Goal: Information Seeking & Learning: Learn about a topic

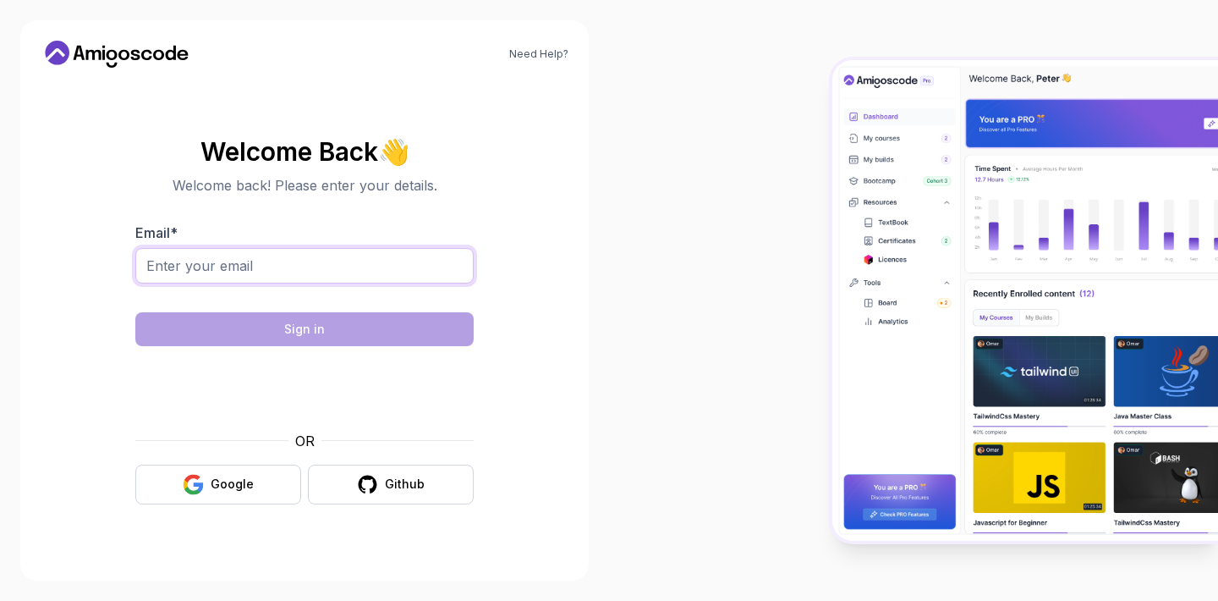
click at [370, 273] on input "Email *" at bounding box center [304, 266] width 338 height 36
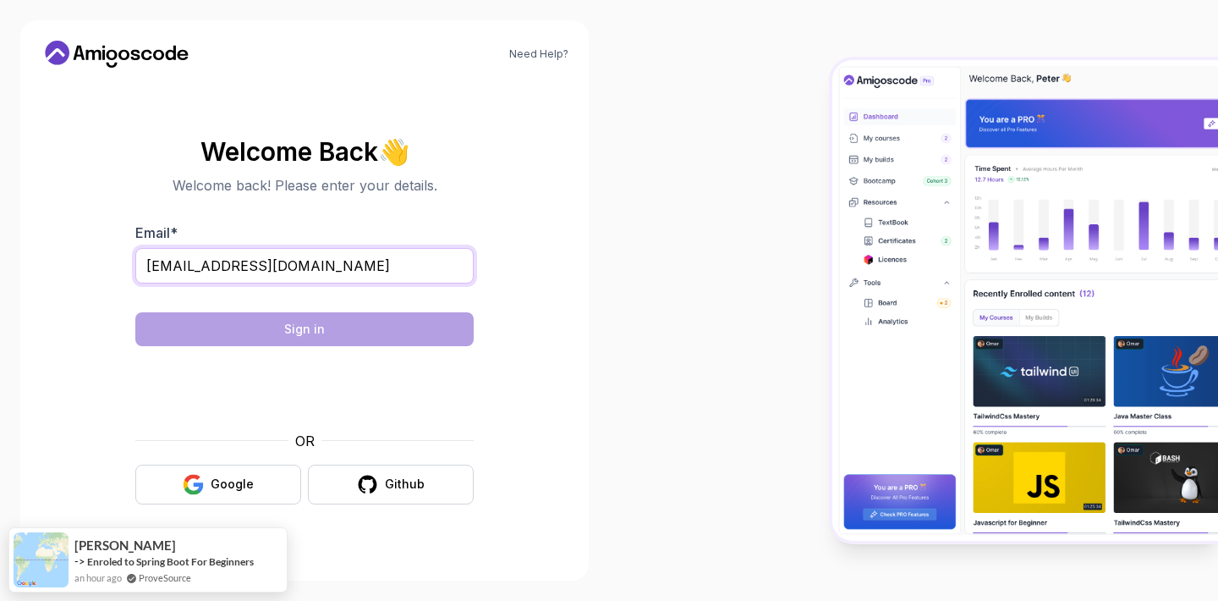
type input "bobadenetra@gmail.com"
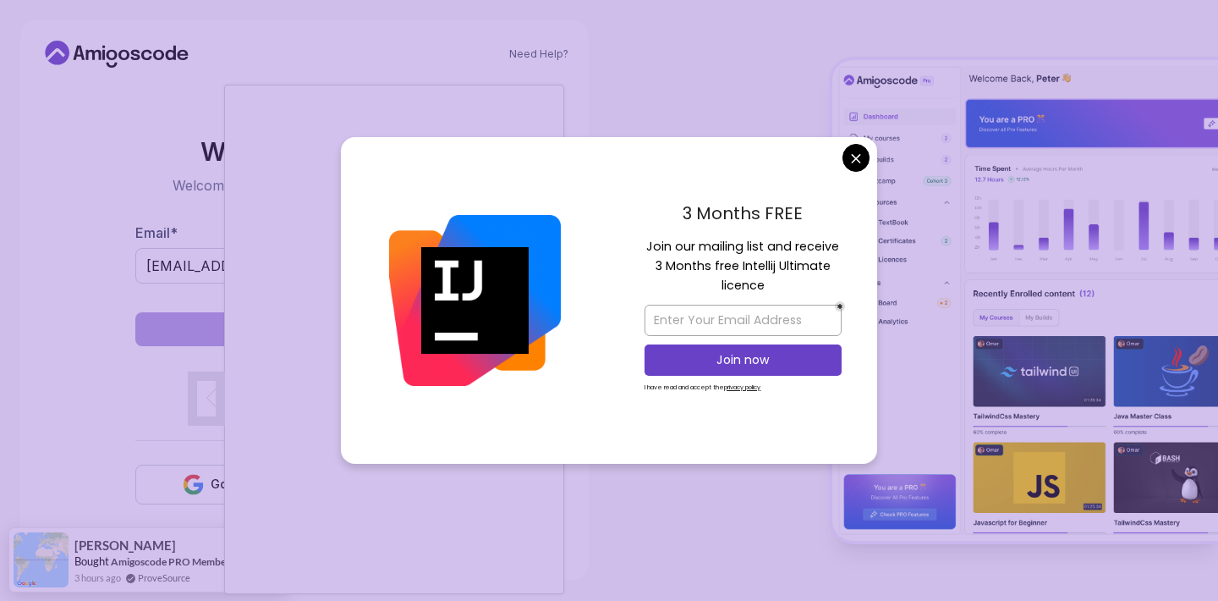
click at [857, 161] on body "Need Help? Welcome Back 👋 Welcome back! Please enter your details. Email * boba…" at bounding box center [609, 300] width 1218 height 601
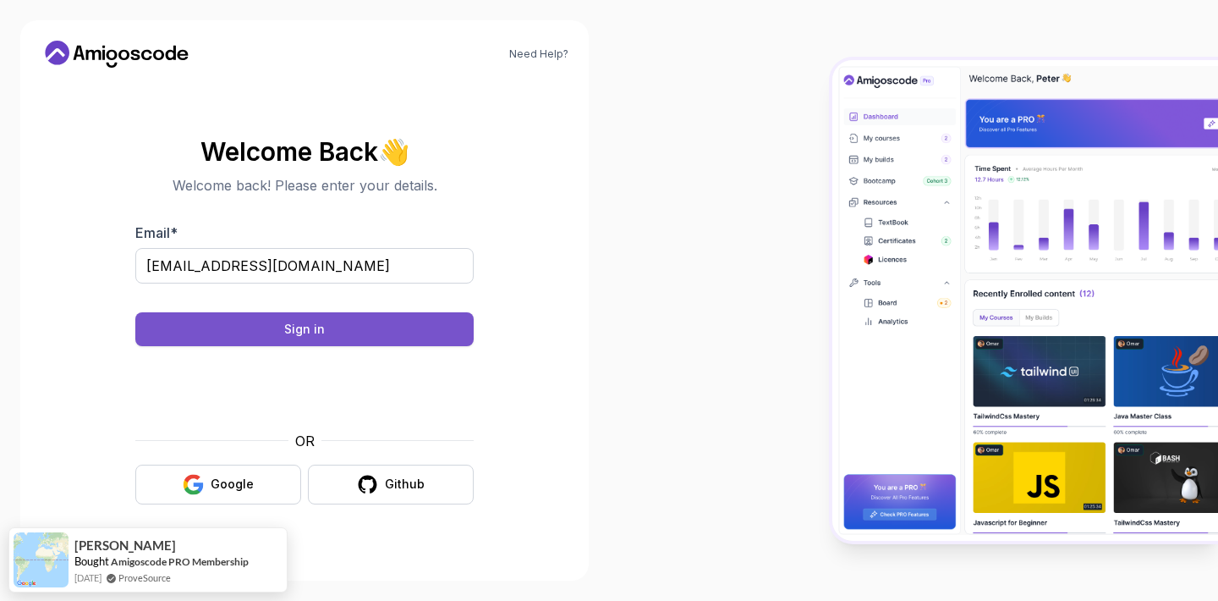
click at [347, 325] on button "Sign in" at bounding box center [304, 329] width 338 height 34
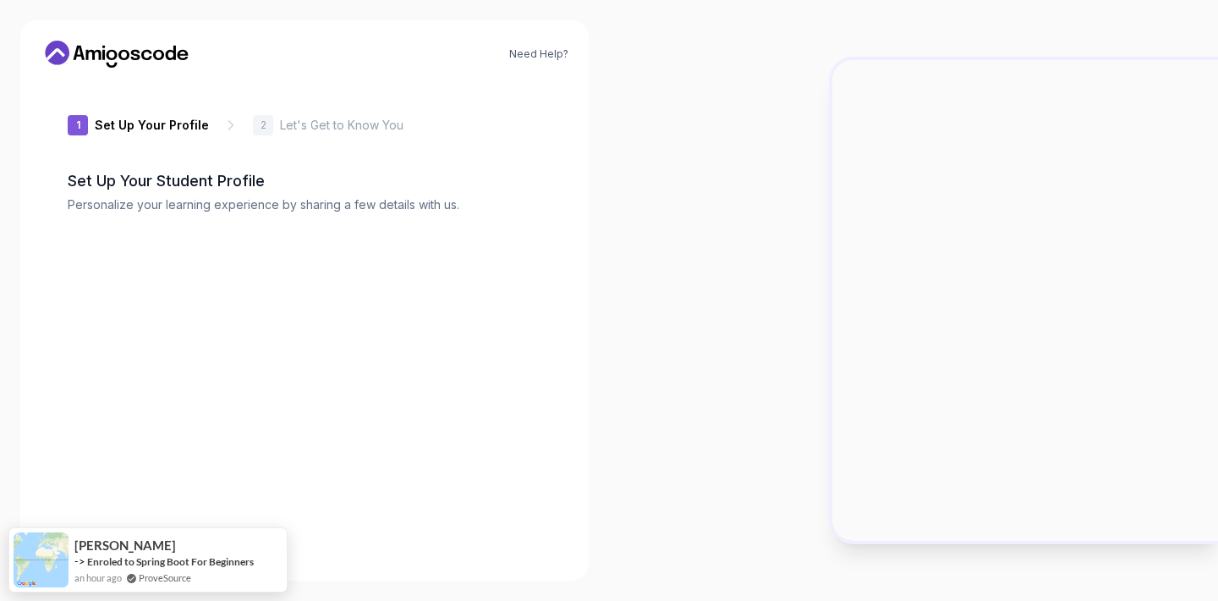
type input "keenhawk25072"
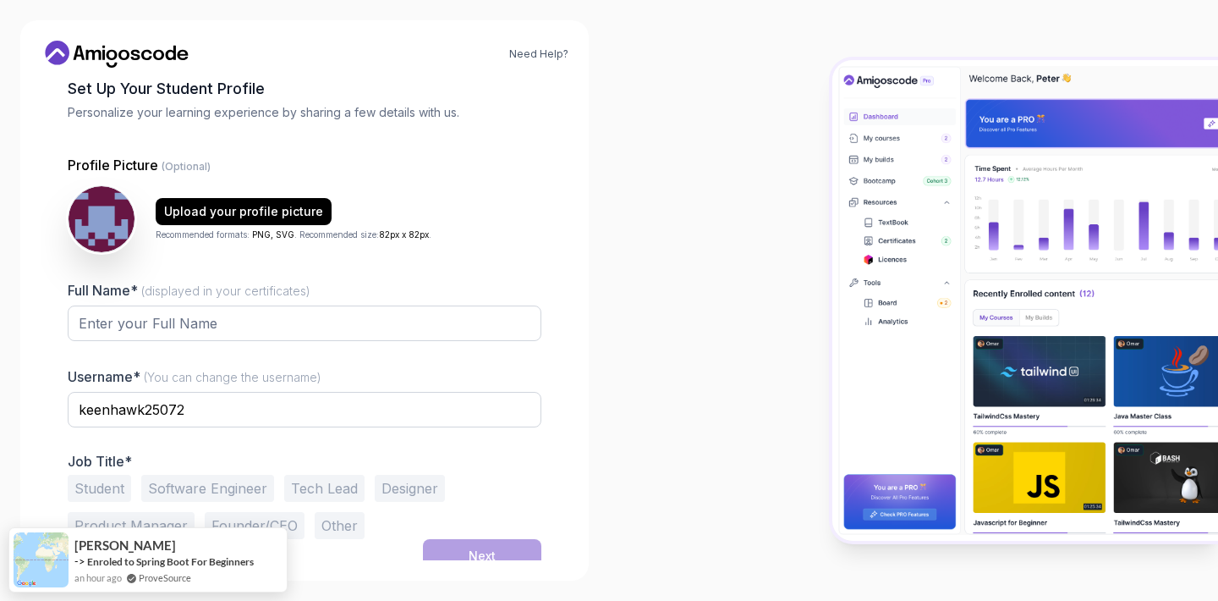
scroll to position [105, 0]
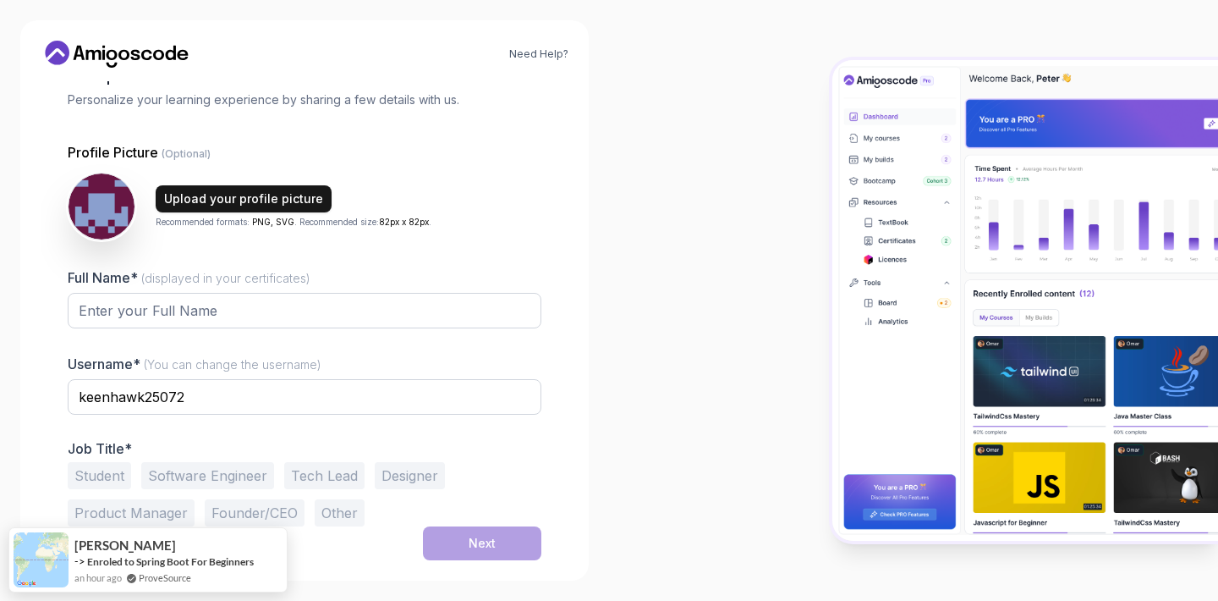
click at [275, 192] on div "Upload your profile picture" at bounding box center [243, 198] width 159 height 17
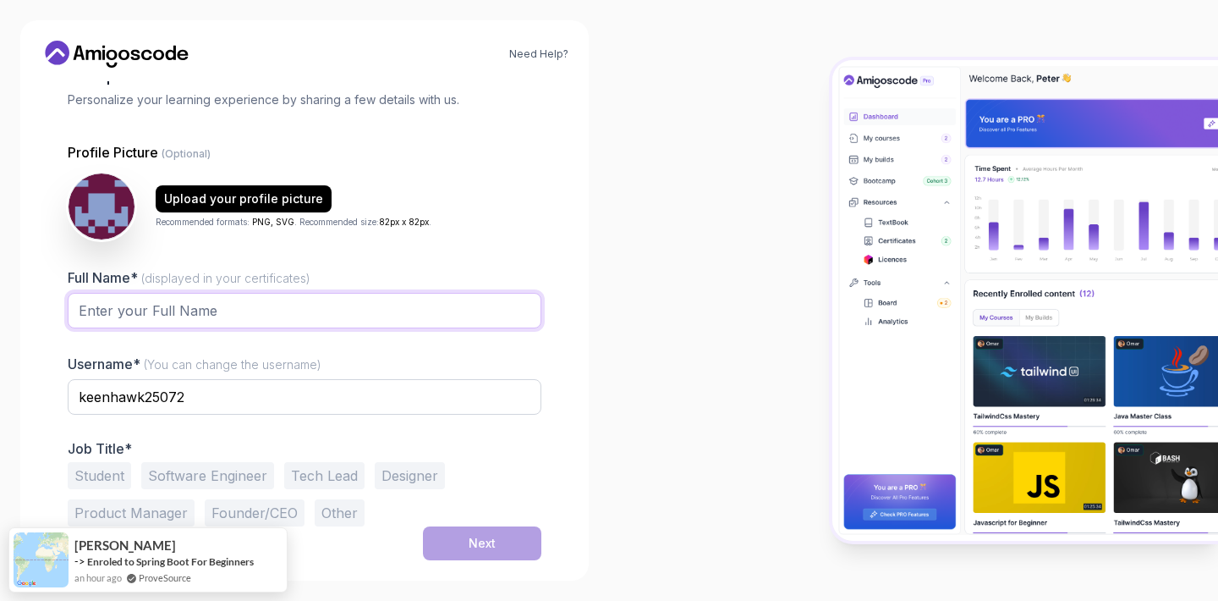
click at [352, 326] on input "Full Name* (displayed in your certificates)" at bounding box center [305, 311] width 474 height 36
type input "[PERSON_NAME]"
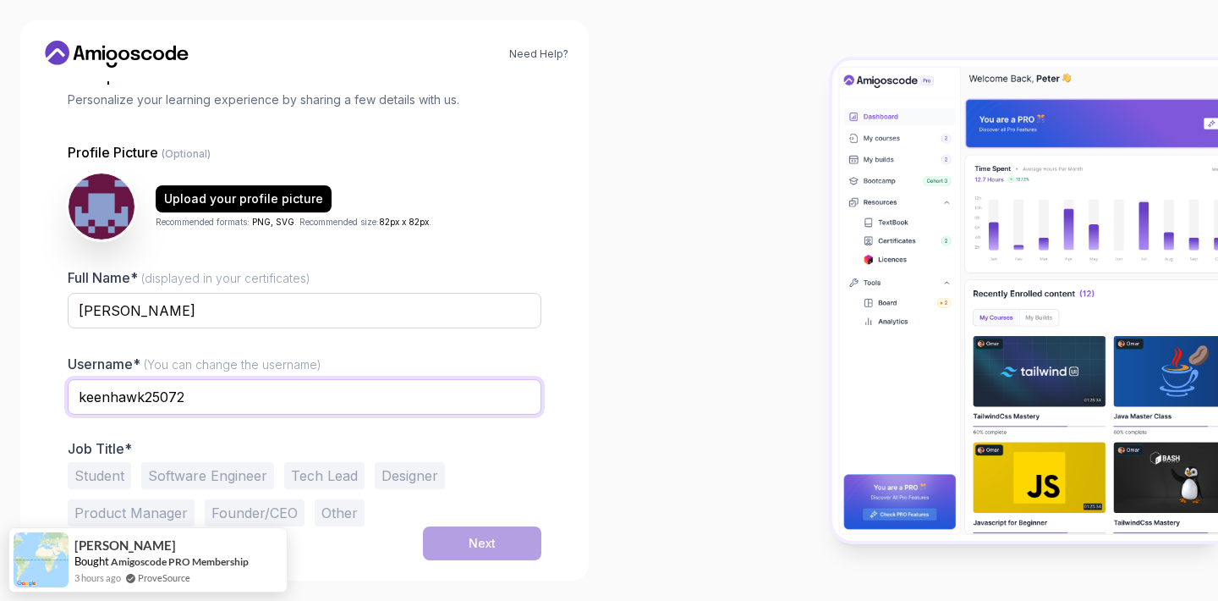
click at [194, 396] on input "keenhawk25072" at bounding box center [305, 397] width 474 height 36
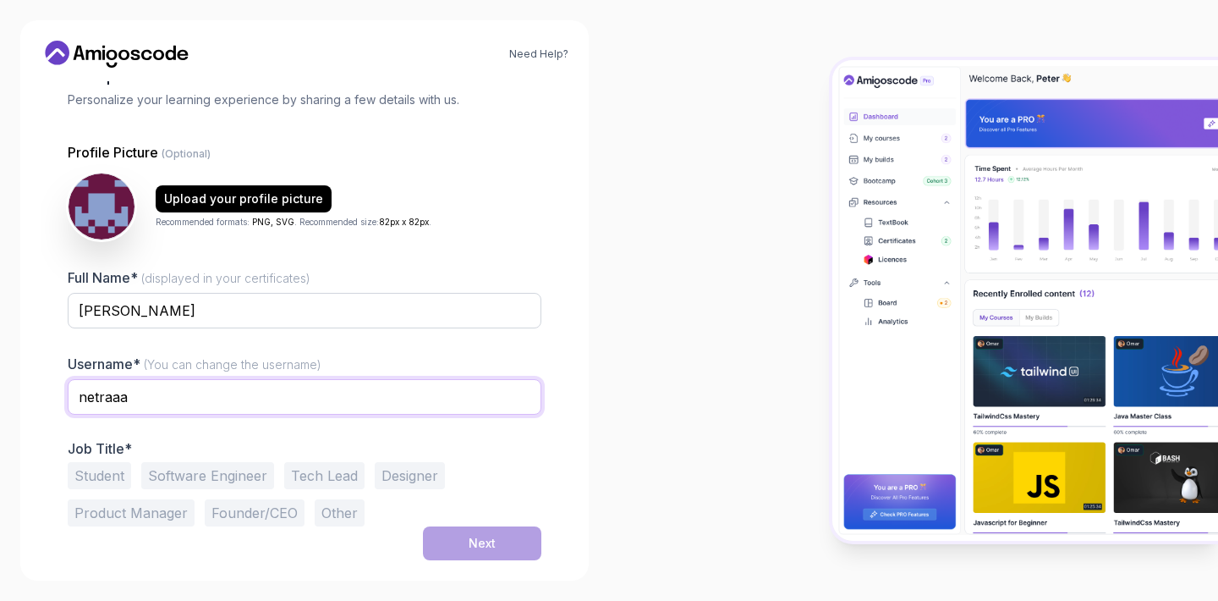
type input "netraaa"
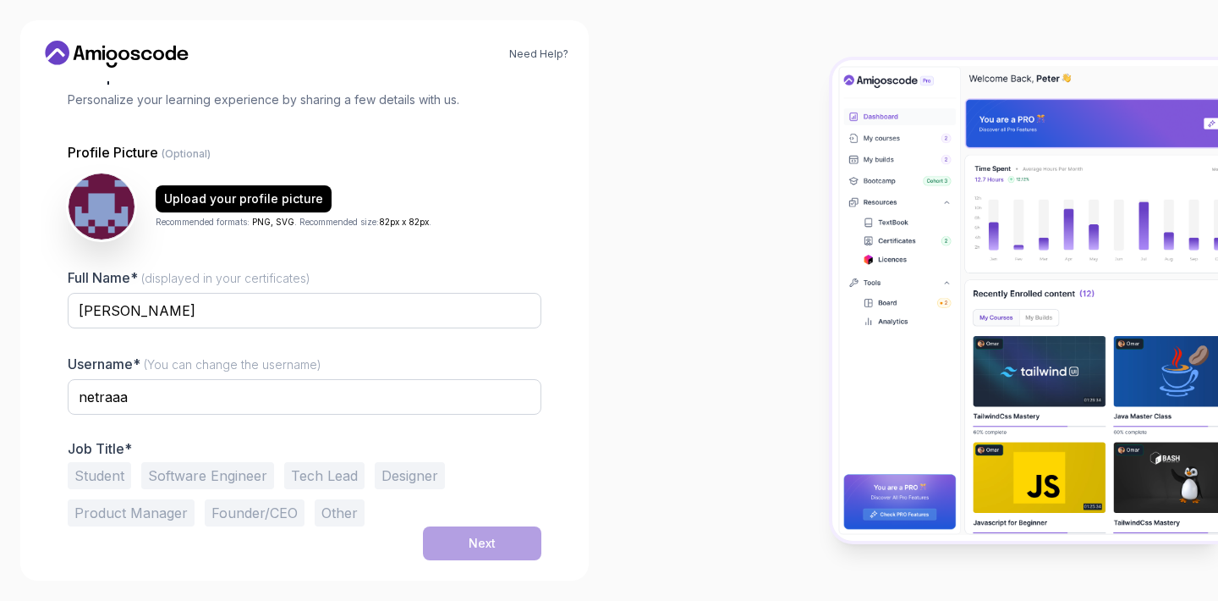
click at [107, 483] on button "Student" at bounding box center [99, 475] width 63 height 27
click at [449, 536] on button "Next" at bounding box center [482, 543] width 118 height 34
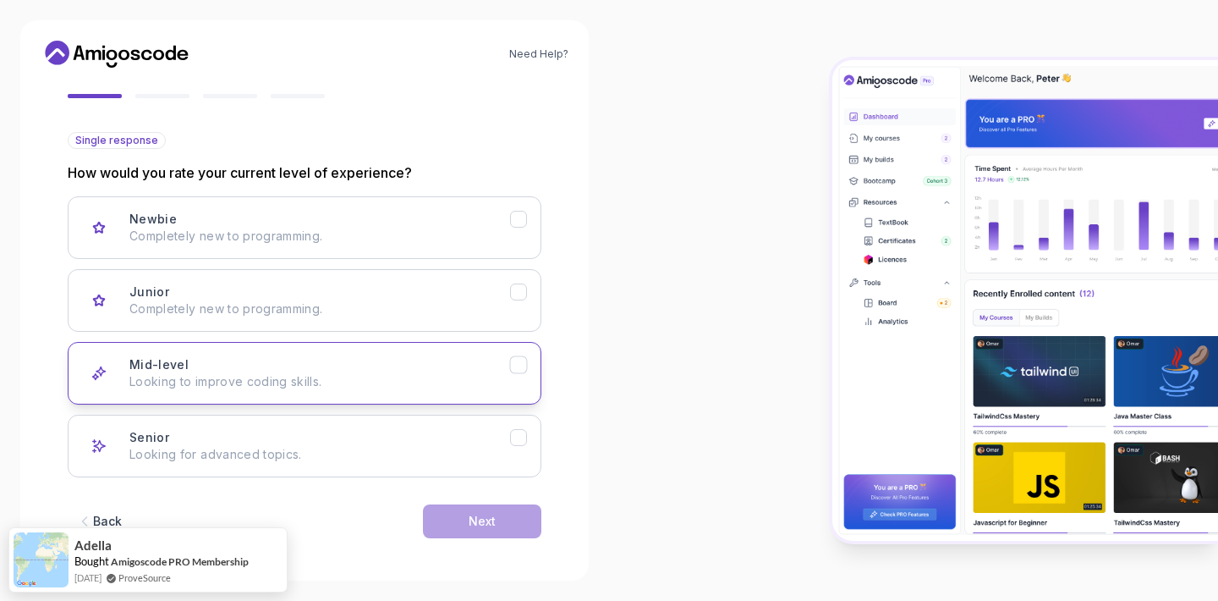
scroll to position [158, 0]
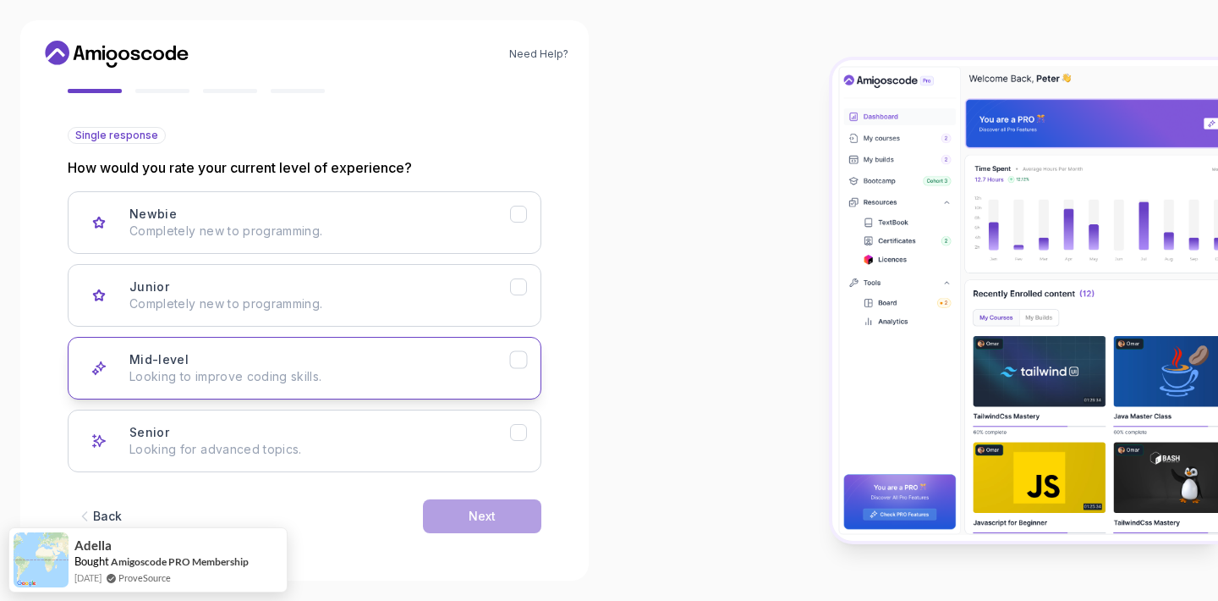
click at [414, 391] on button "Mid-level Looking to improve coding skills." at bounding box center [305, 368] width 474 height 63
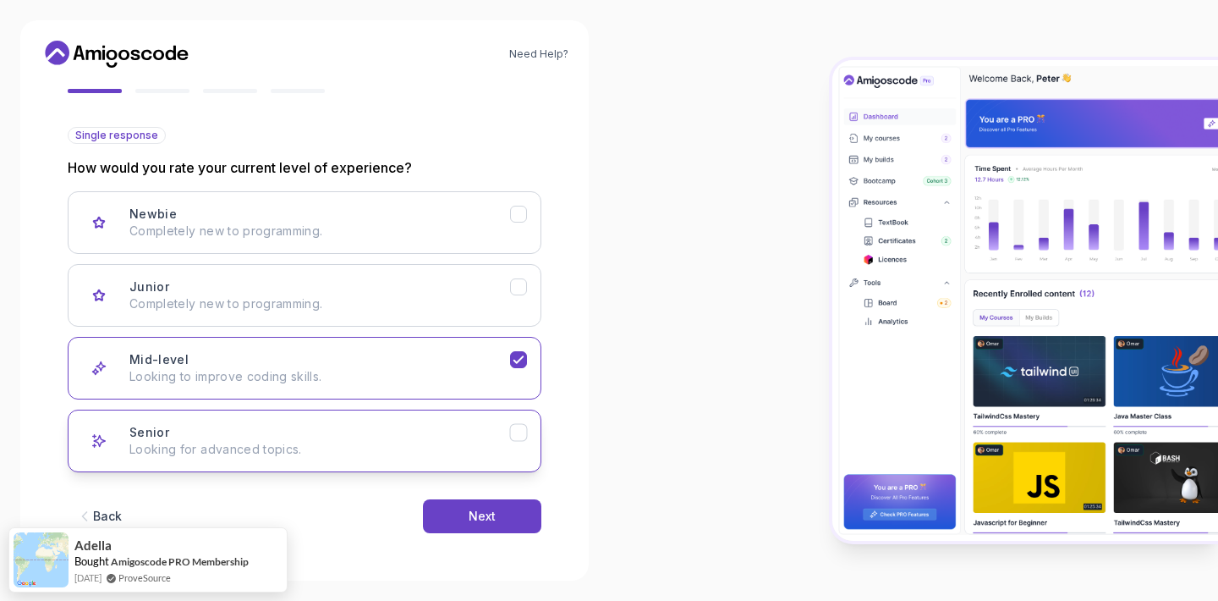
click at [414, 433] on div "Senior Looking for advanced topics." at bounding box center [319, 441] width 381 height 34
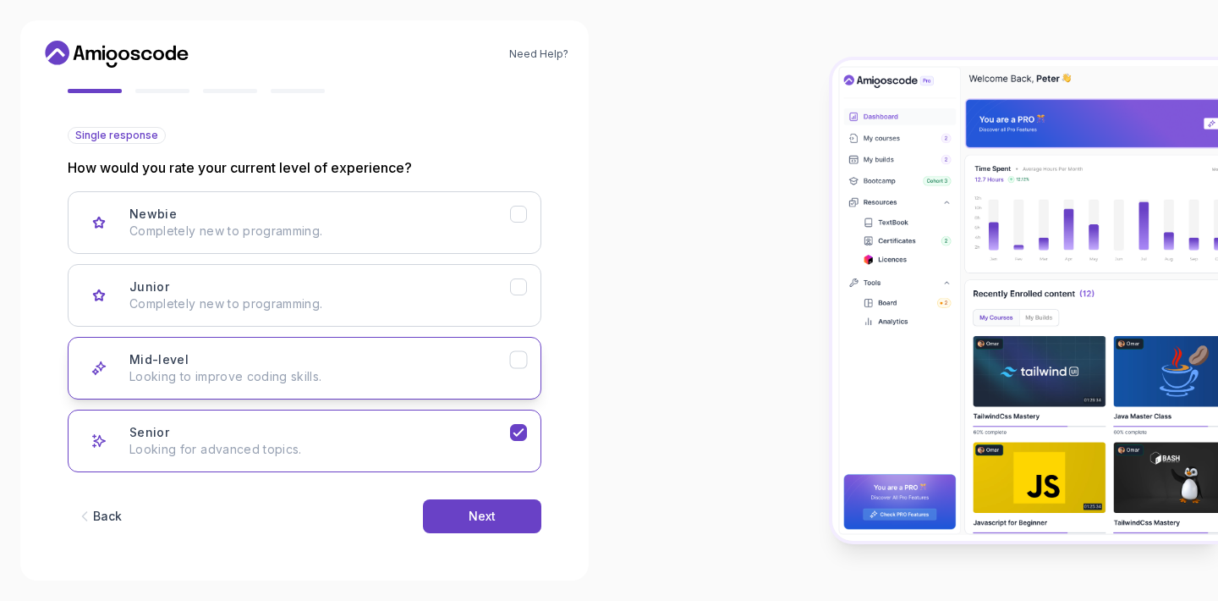
click at [477, 361] on div "Mid-level Looking to improve coding skills." at bounding box center [319, 368] width 381 height 34
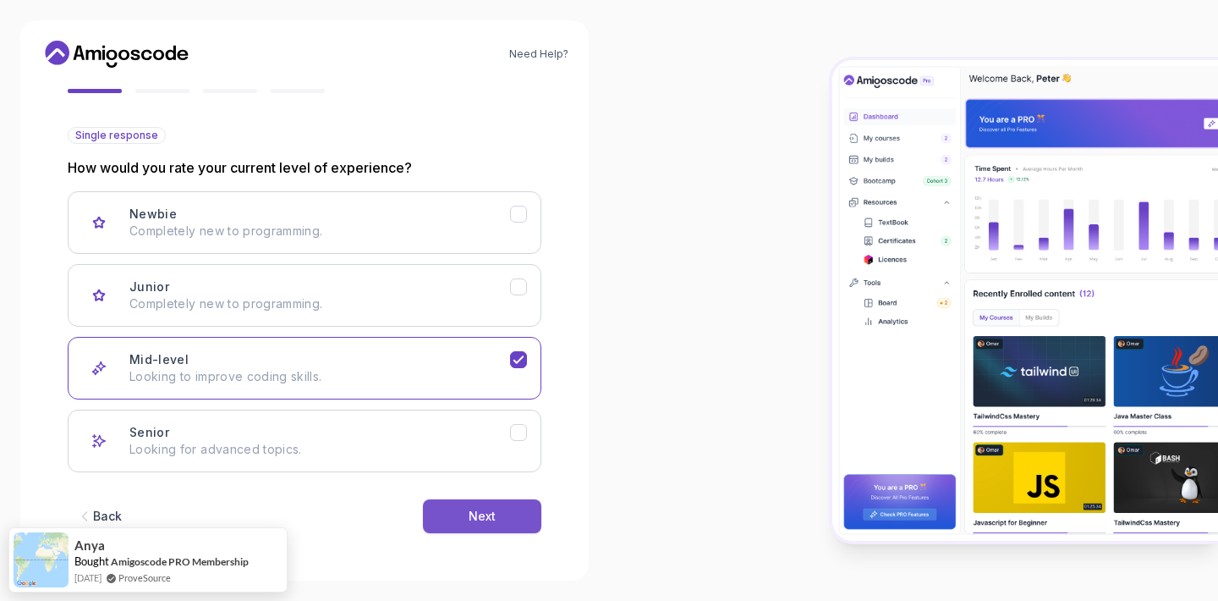
click at [512, 513] on button "Next" at bounding box center [482, 516] width 118 height 34
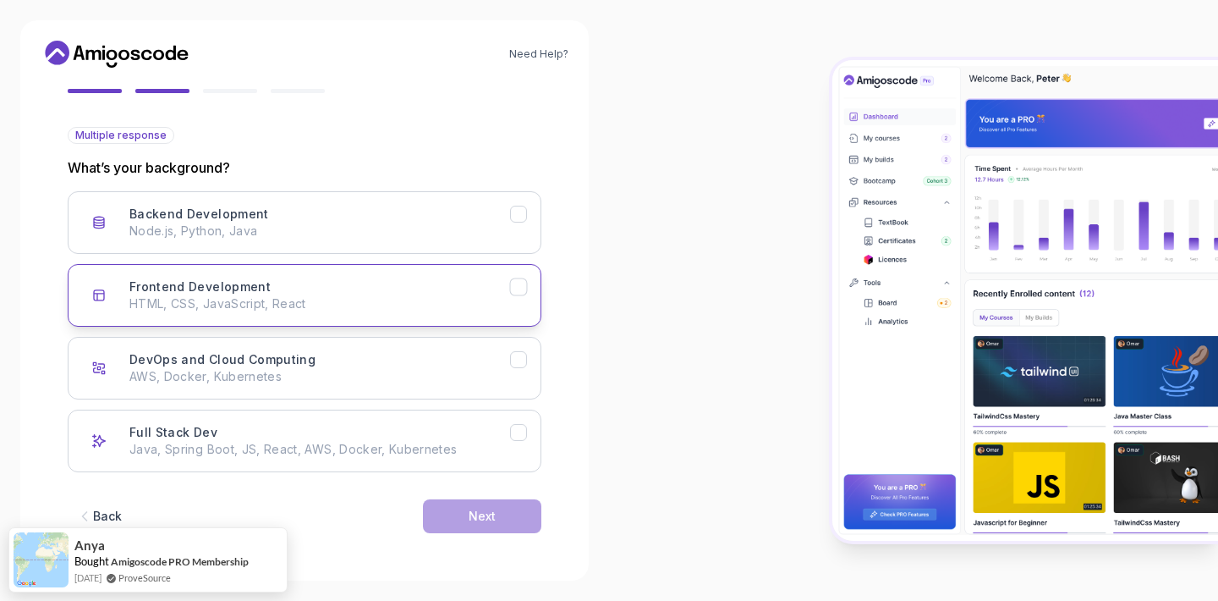
click at [360, 300] on p "HTML, CSS, JavaScript, React" at bounding box center [319, 303] width 381 height 17
click at [485, 520] on div "Next" at bounding box center [482, 516] width 27 height 17
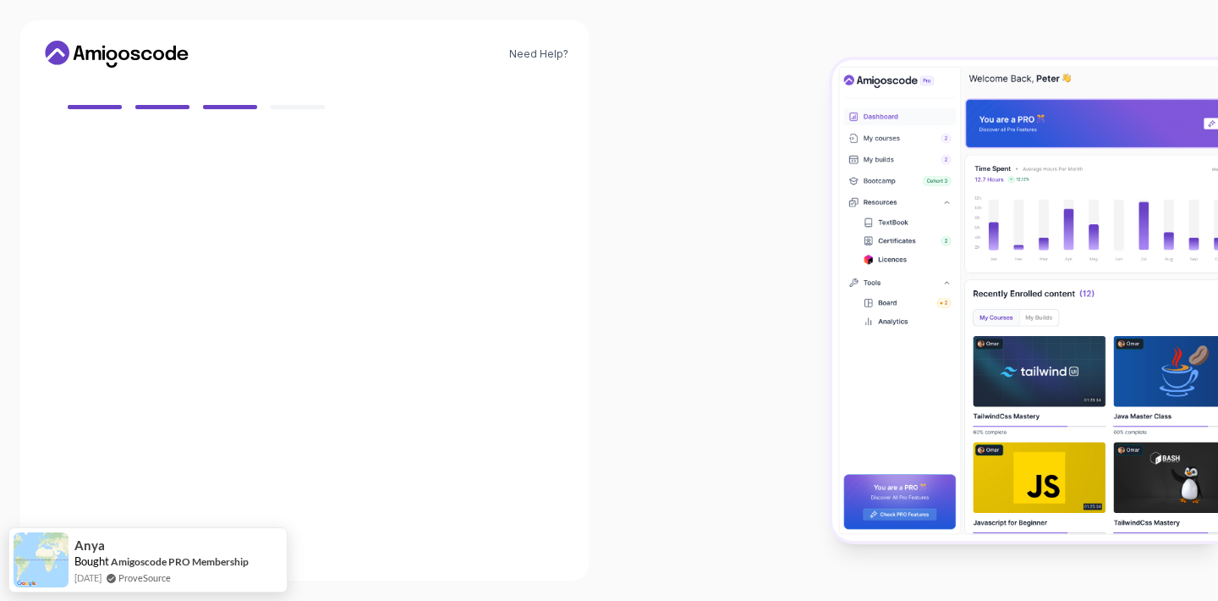
scroll to position [138, 0]
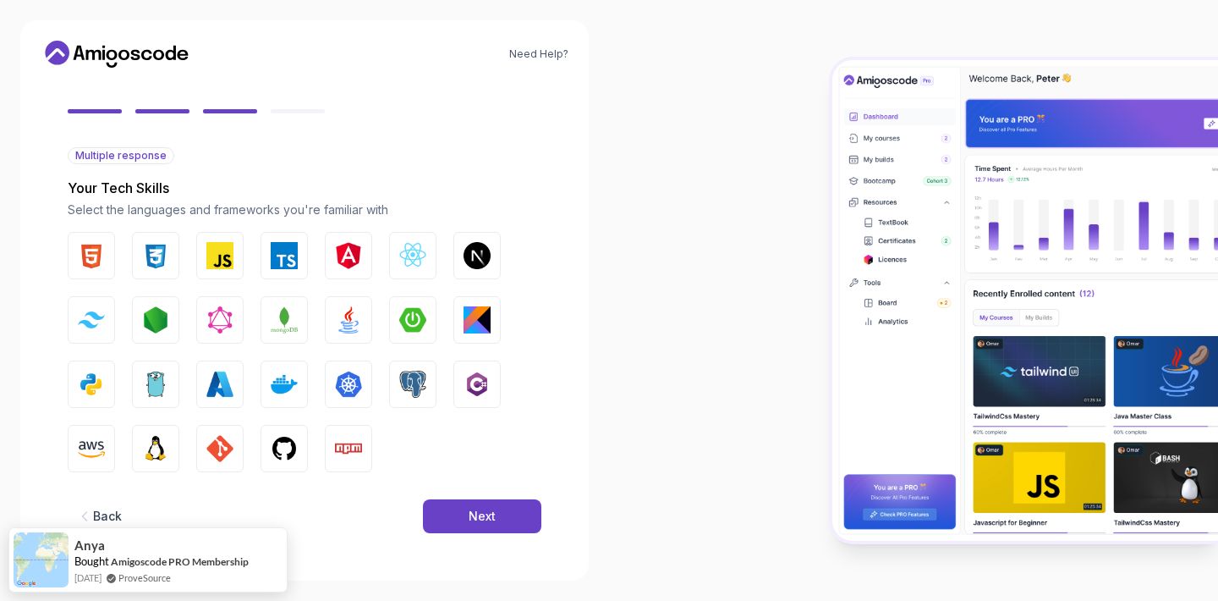
click at [91, 510] on icon "button" at bounding box center [84, 516] width 17 height 17
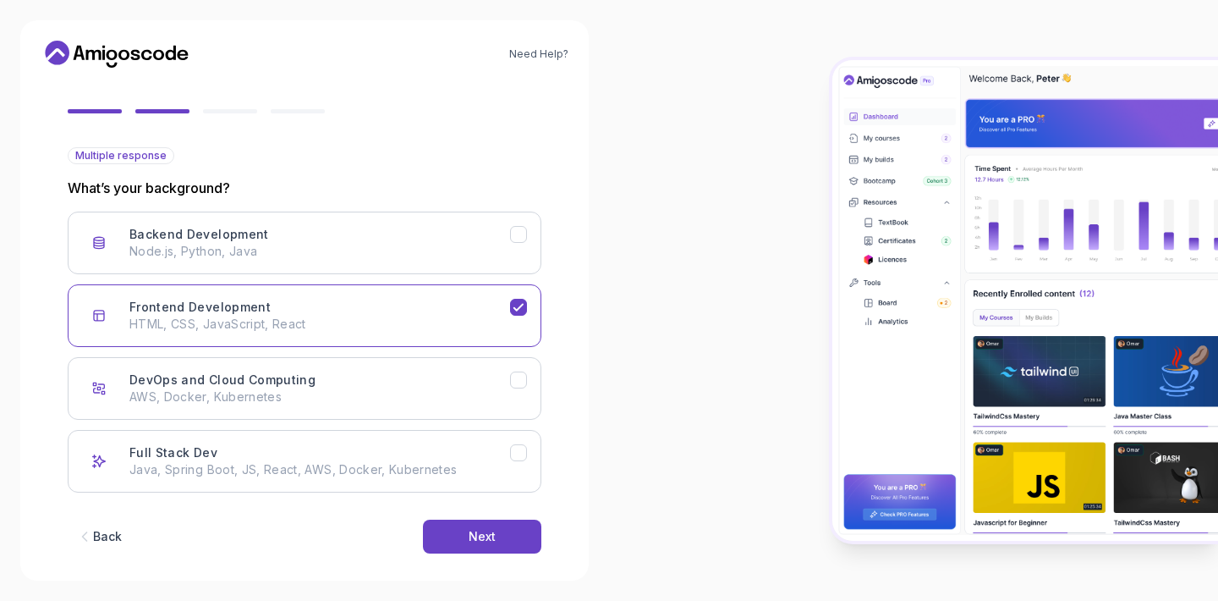
click at [91, 510] on div "Back Next" at bounding box center [305, 536] width 474 height 88
click at [97, 528] on div "Back" at bounding box center [107, 536] width 29 height 17
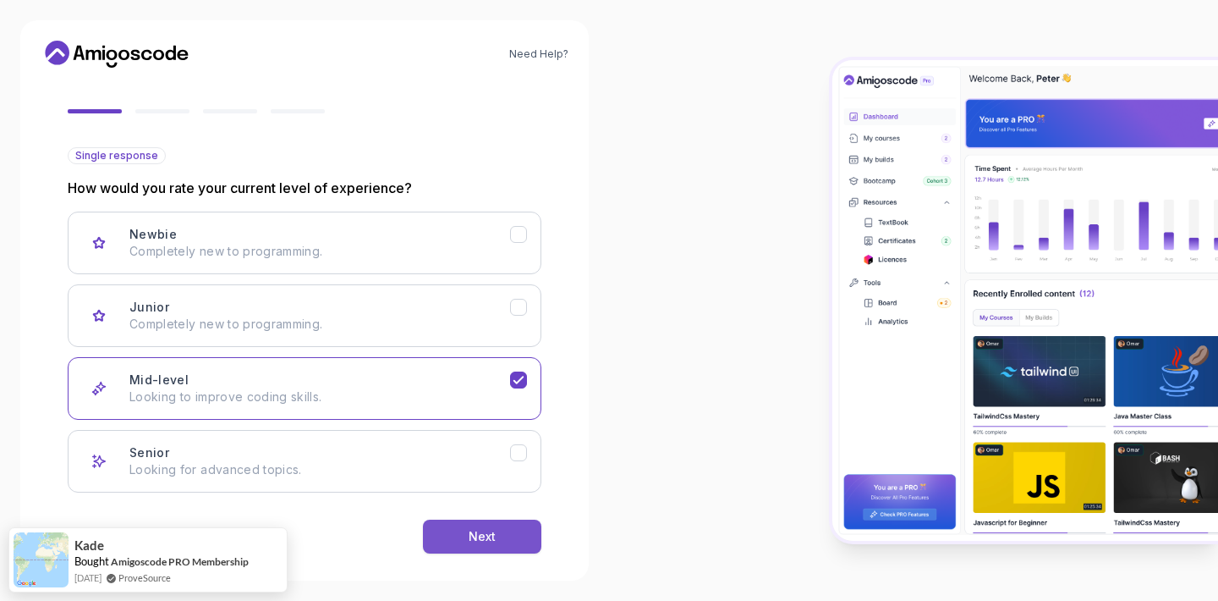
click at [437, 545] on button "Next" at bounding box center [482, 537] width 118 height 34
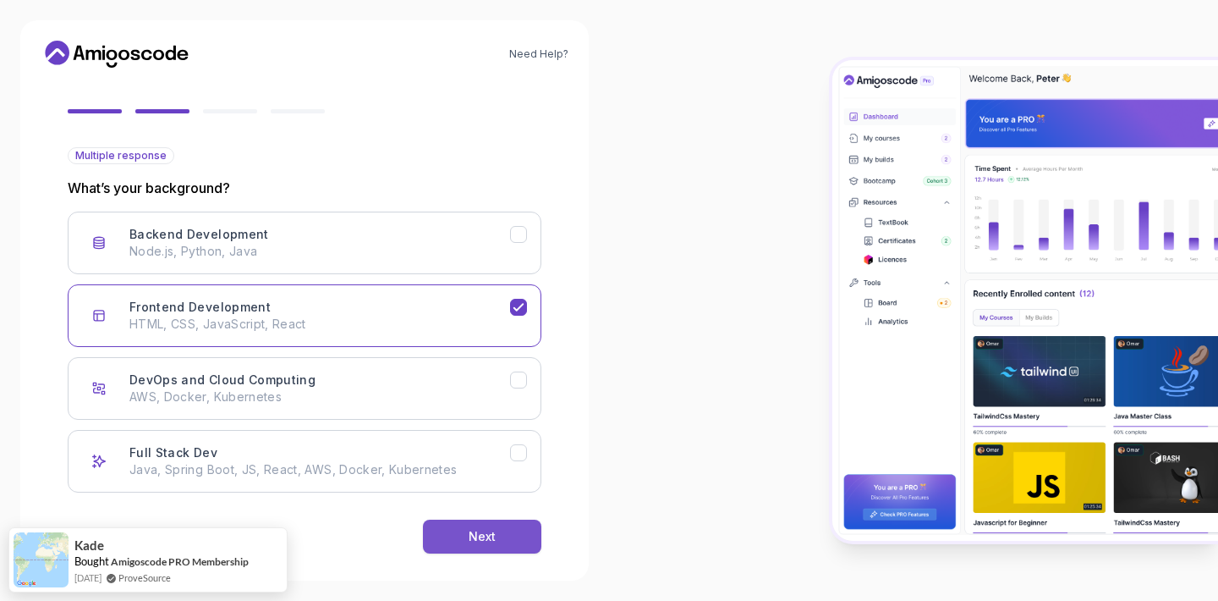
click at [485, 546] on button "Next" at bounding box center [482, 537] width 118 height 34
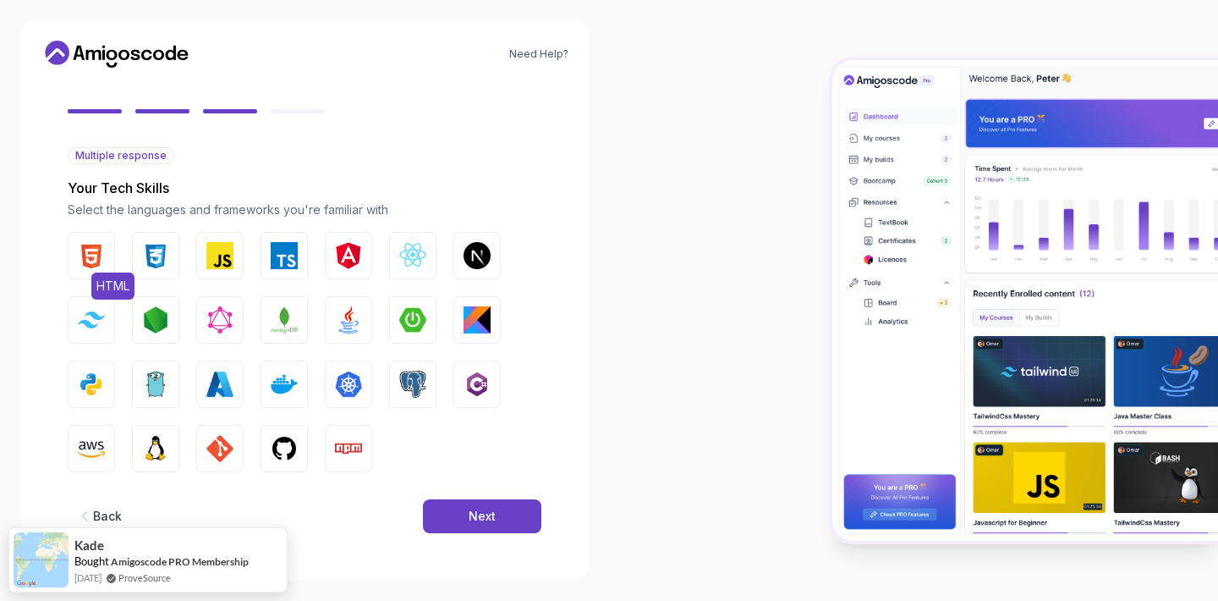
click at [98, 267] on img "button" at bounding box center [91, 255] width 27 height 27
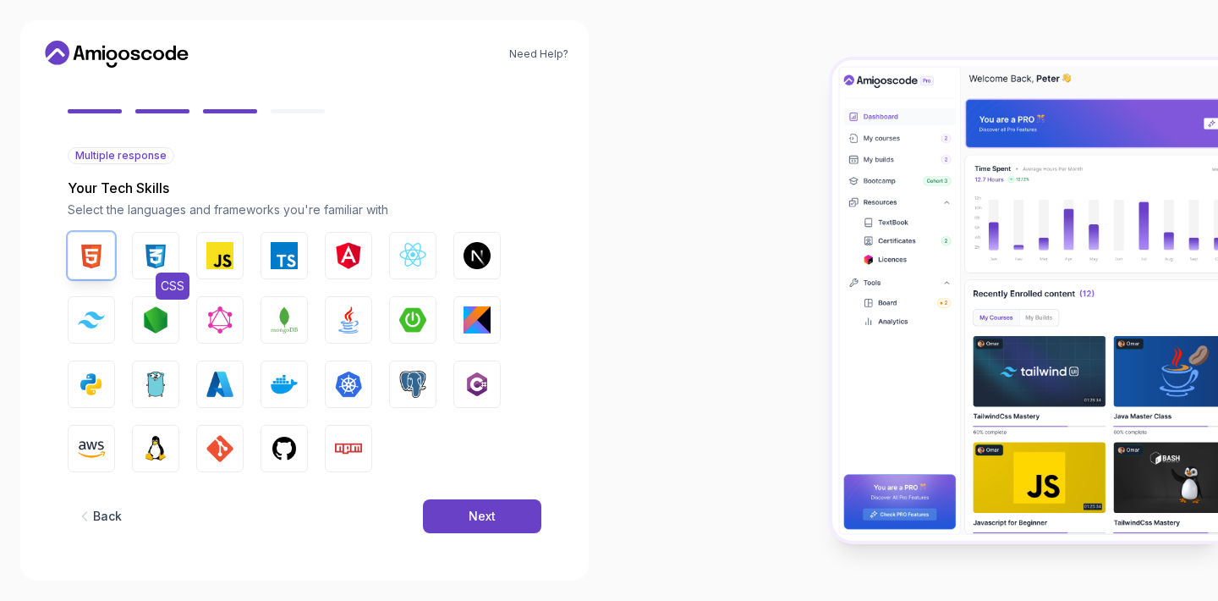
click at [162, 266] on img "button" at bounding box center [155, 255] width 27 height 27
click at [228, 251] on img "button" at bounding box center [219, 255] width 27 height 27
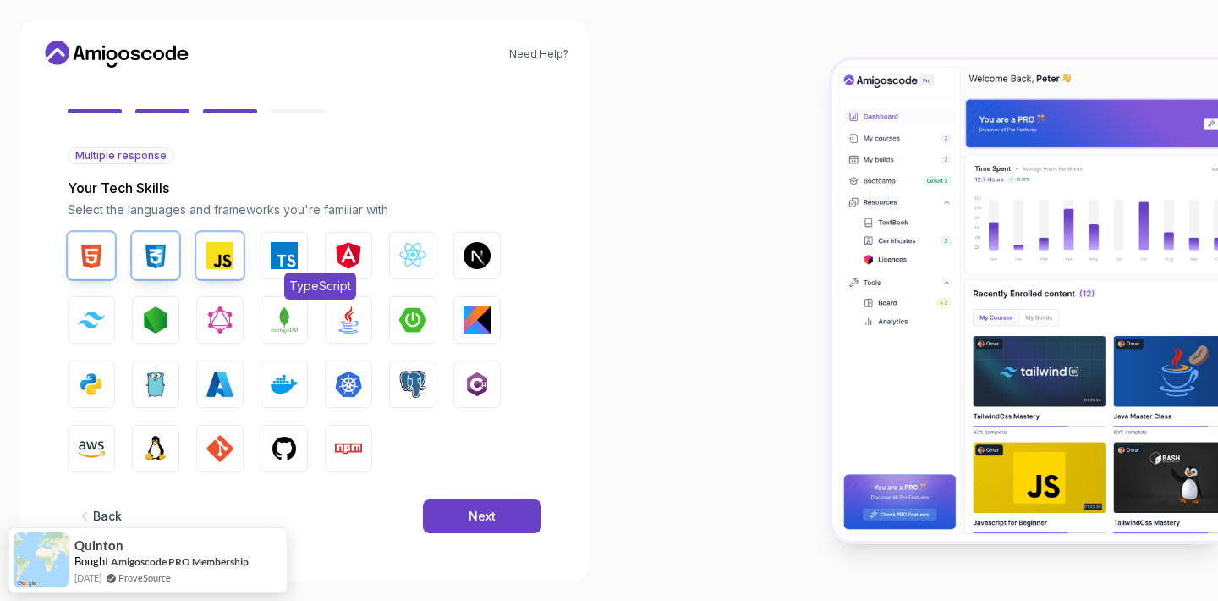
click at [289, 245] on img "button" at bounding box center [284, 255] width 27 height 27
click at [419, 245] on img "button" at bounding box center [412, 255] width 27 height 27
click at [465, 252] on img "button" at bounding box center [477, 255] width 27 height 27
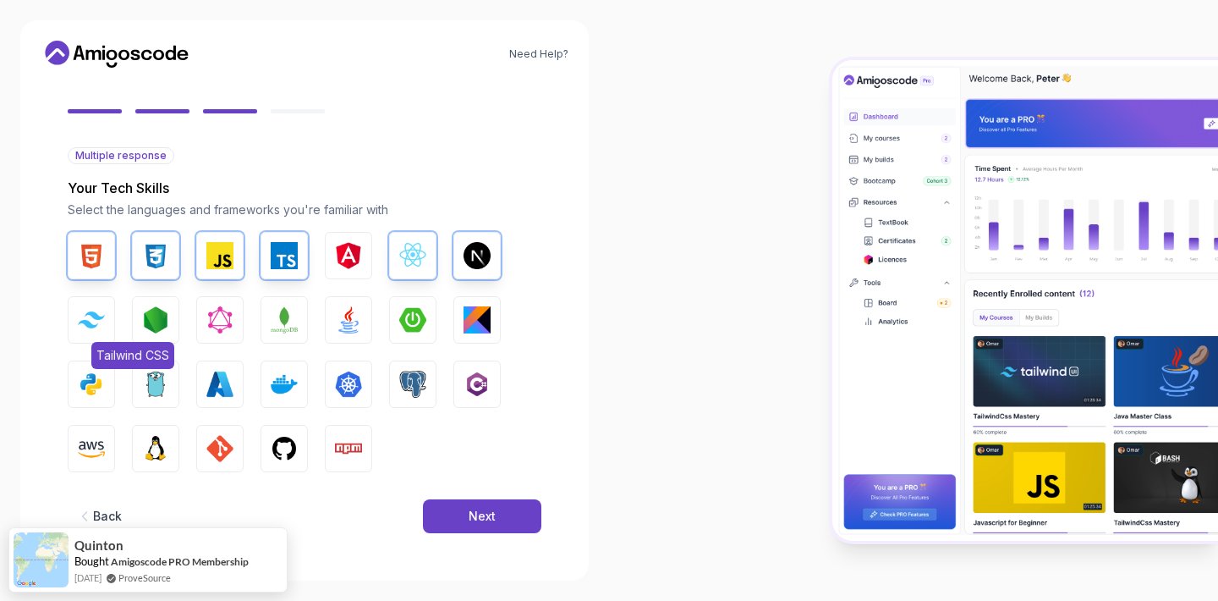
click at [87, 335] on button "Tailwind CSS" at bounding box center [91, 319] width 47 height 47
click at [172, 327] on button "Node.js" at bounding box center [155, 319] width 47 height 47
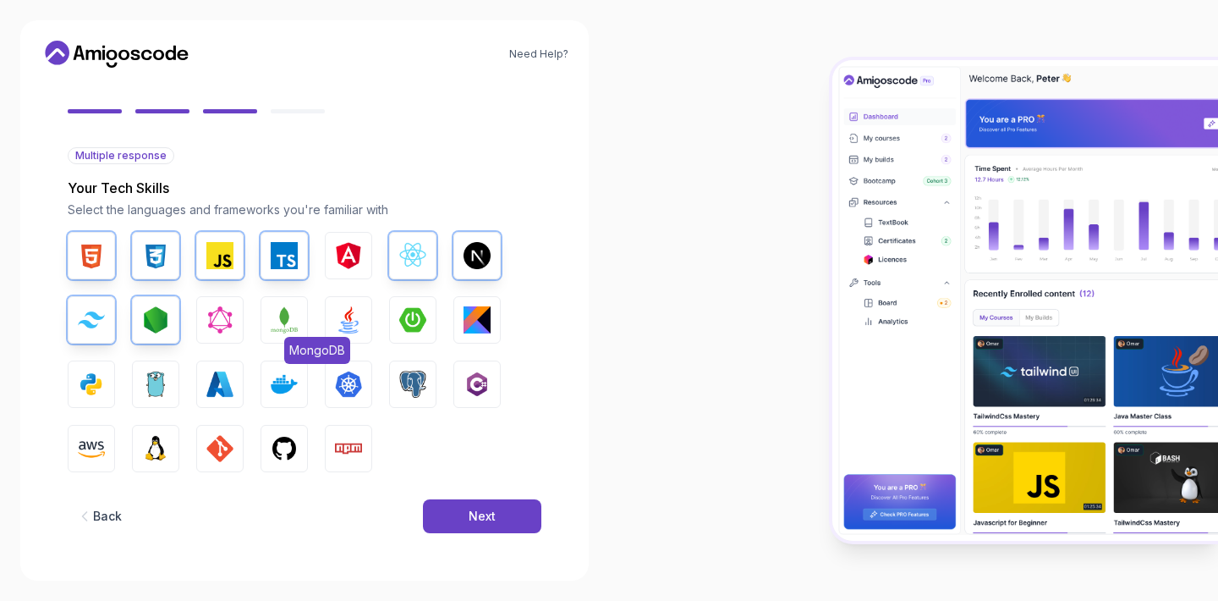
click at [288, 322] on img "button" at bounding box center [284, 319] width 27 height 27
click at [339, 323] on img "button" at bounding box center [348, 319] width 27 height 27
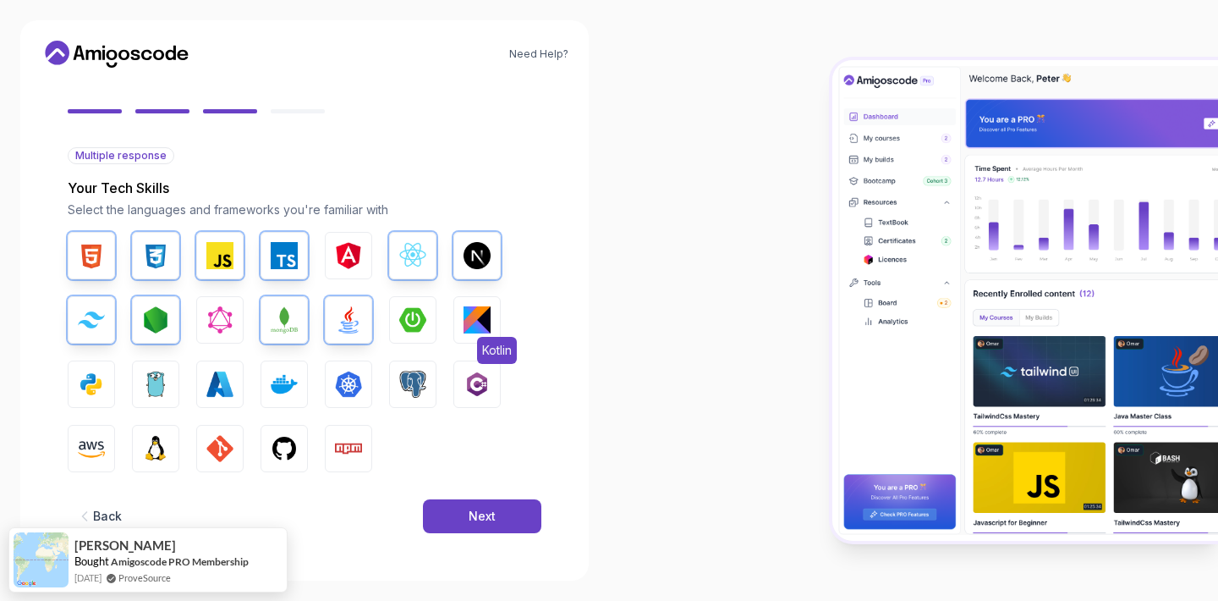
click at [474, 316] on img "button" at bounding box center [477, 319] width 27 height 27
click at [466, 299] on button "Kotlin" at bounding box center [477, 319] width 47 height 47
click at [93, 398] on button "Python" at bounding box center [91, 383] width 47 height 47
click at [305, 448] on button "GitHub" at bounding box center [284, 448] width 47 height 47
click at [236, 457] on button "GIT" at bounding box center [219, 448] width 47 height 47
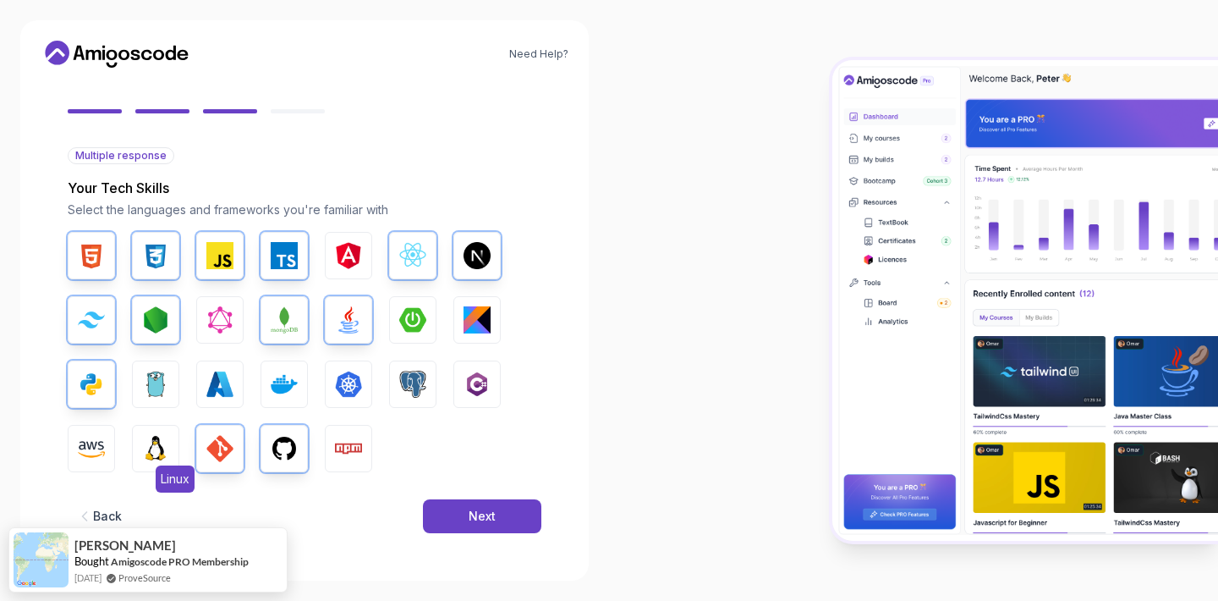
click at [163, 445] on img "button" at bounding box center [155, 448] width 27 height 27
click at [415, 497] on div "Back Next" at bounding box center [305, 516] width 474 height 88
click at [433, 507] on button "Next" at bounding box center [482, 516] width 118 height 34
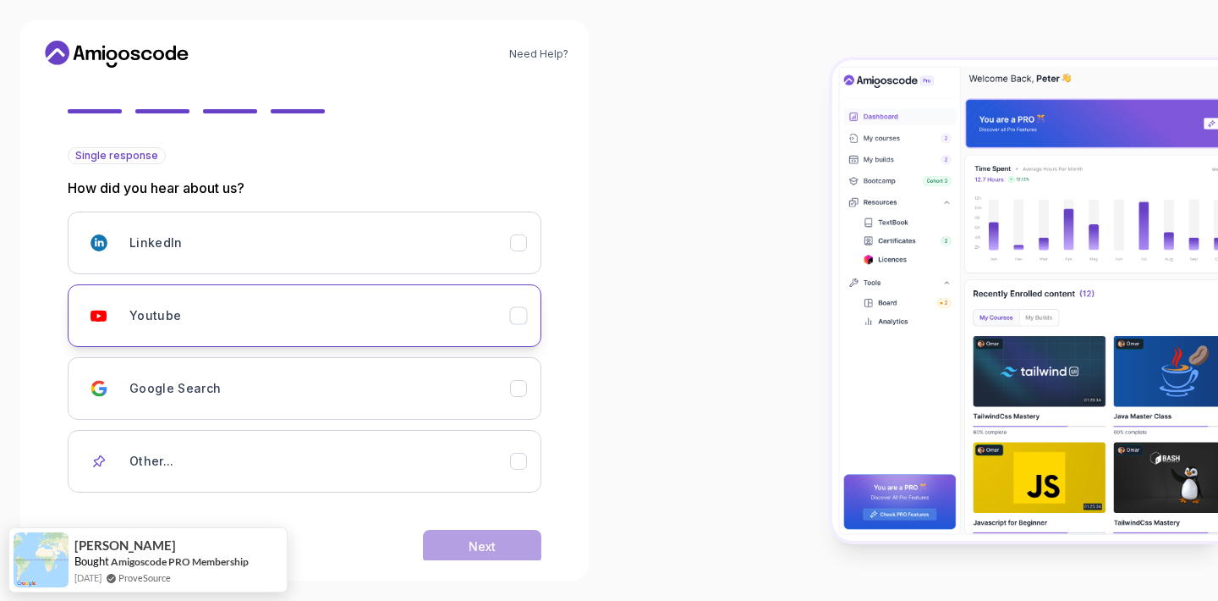
click at [286, 316] on div "Youtube" at bounding box center [319, 316] width 381 height 34
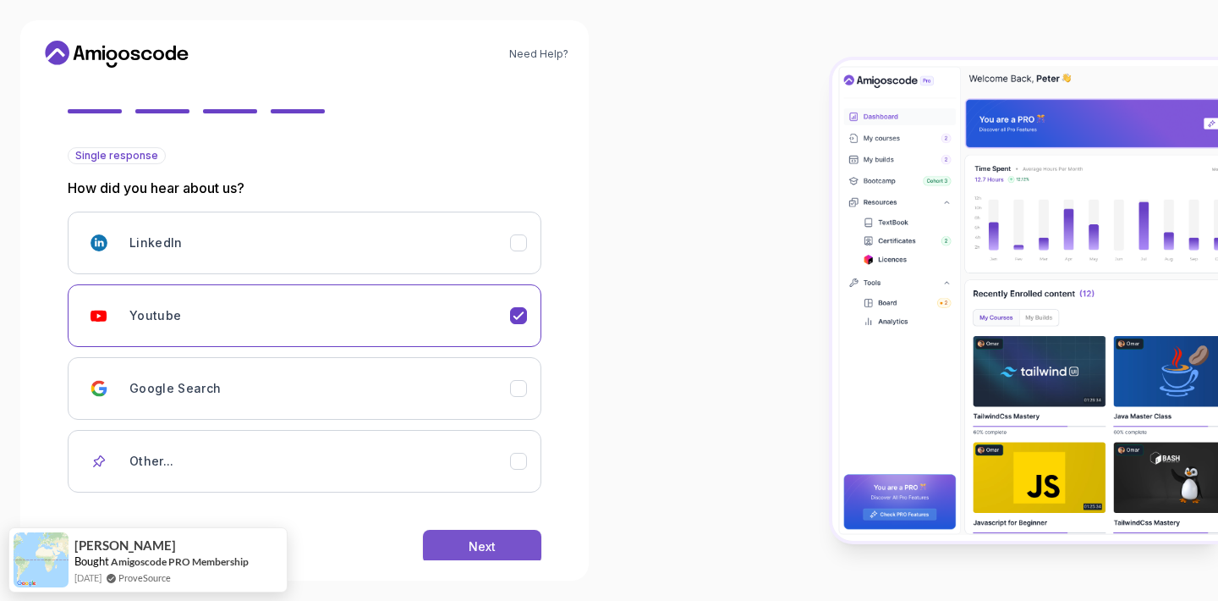
click at [465, 550] on button "Next" at bounding box center [482, 547] width 118 height 34
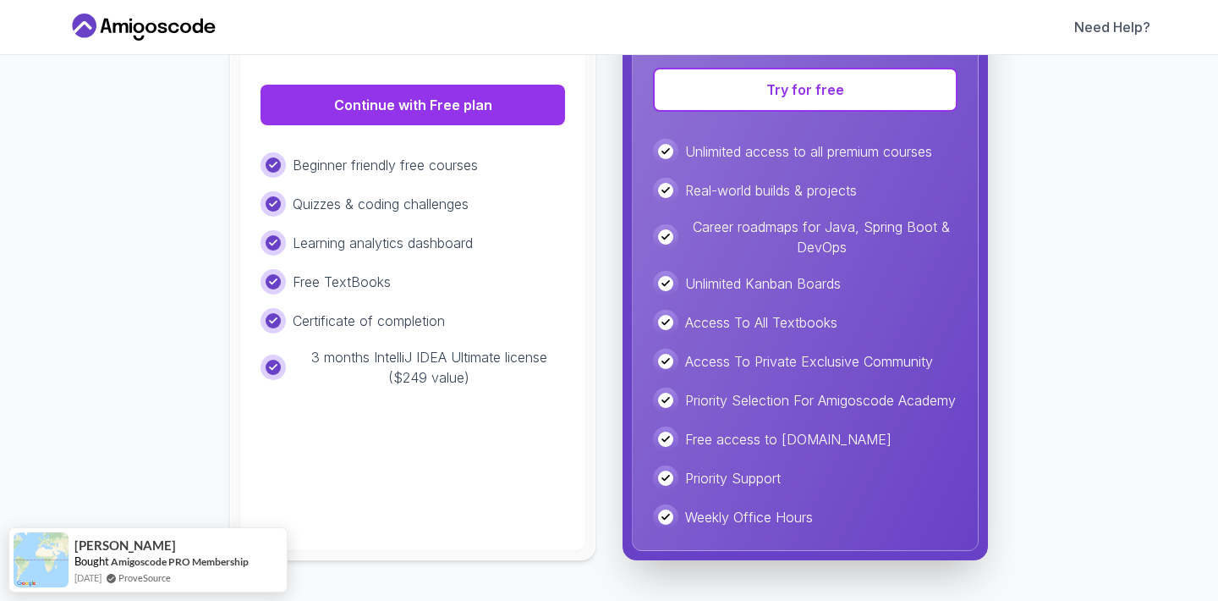
scroll to position [398, 0]
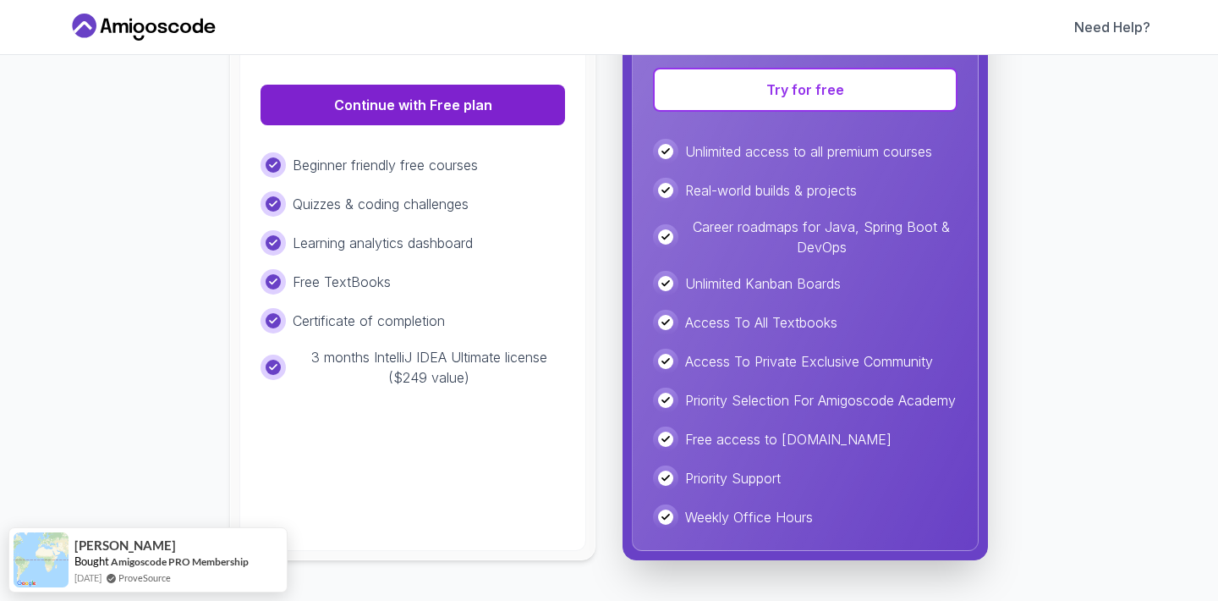
click at [477, 102] on button "Continue with Free plan" at bounding box center [413, 105] width 305 height 41
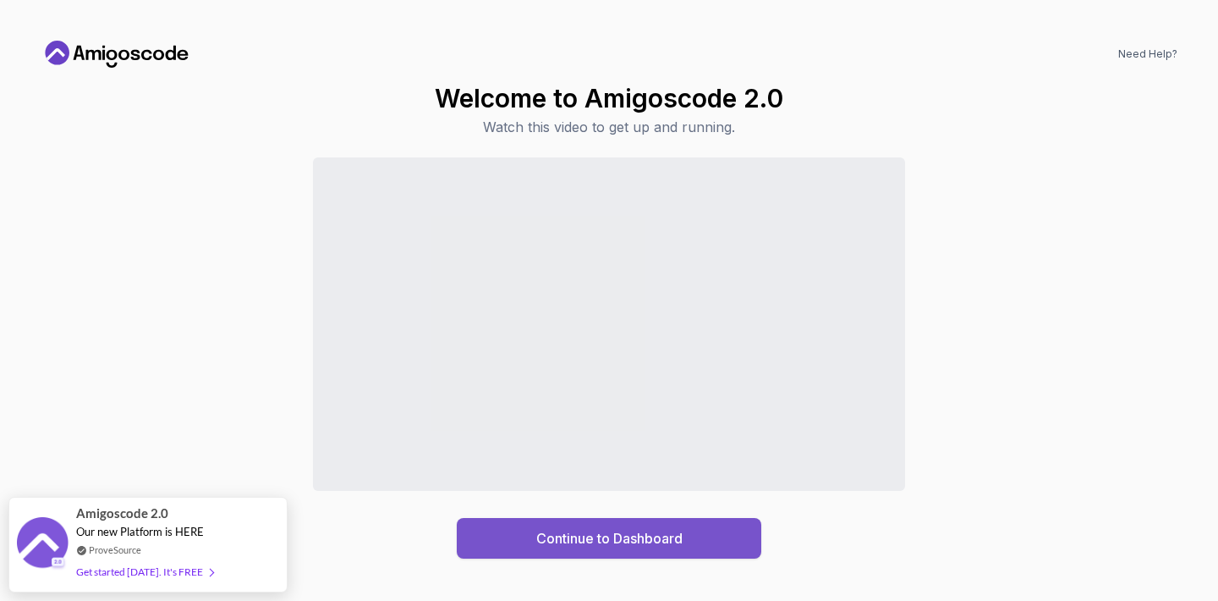
click at [561, 545] on div "Continue to Dashboard" at bounding box center [609, 538] width 146 height 20
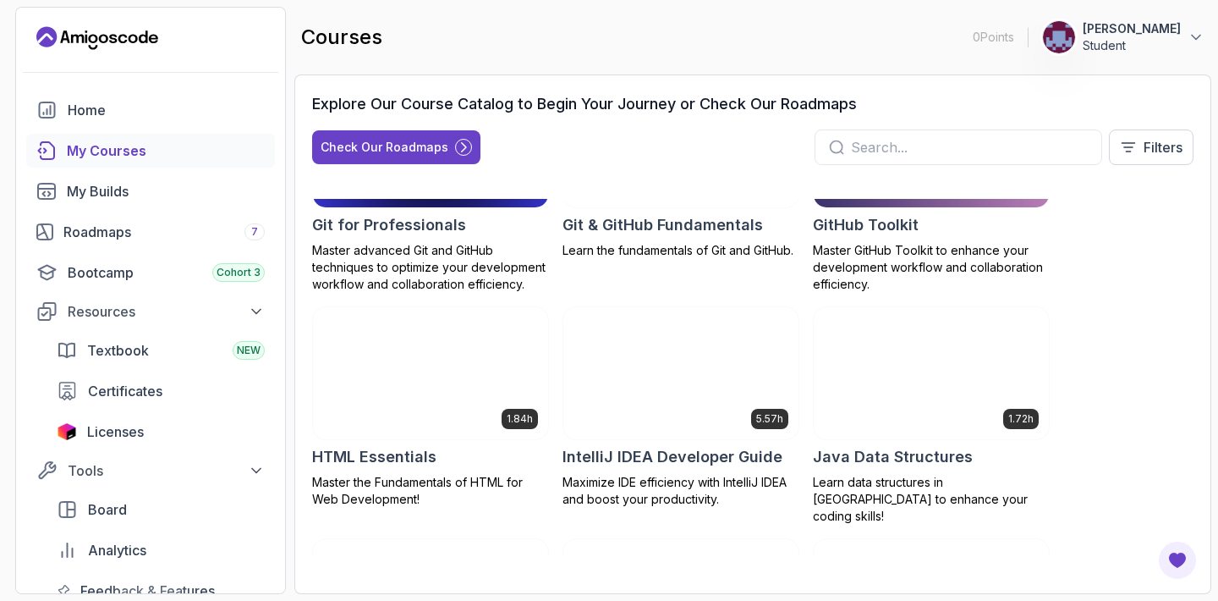
scroll to position [881, 0]
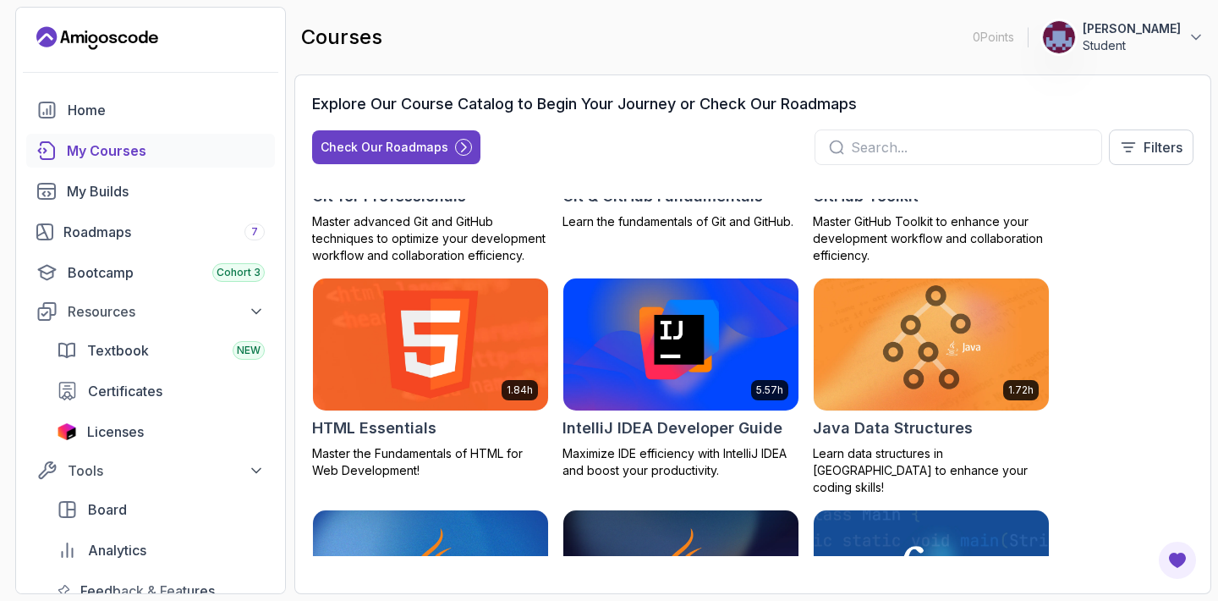
click at [482, 351] on img at bounding box center [430, 344] width 247 height 138
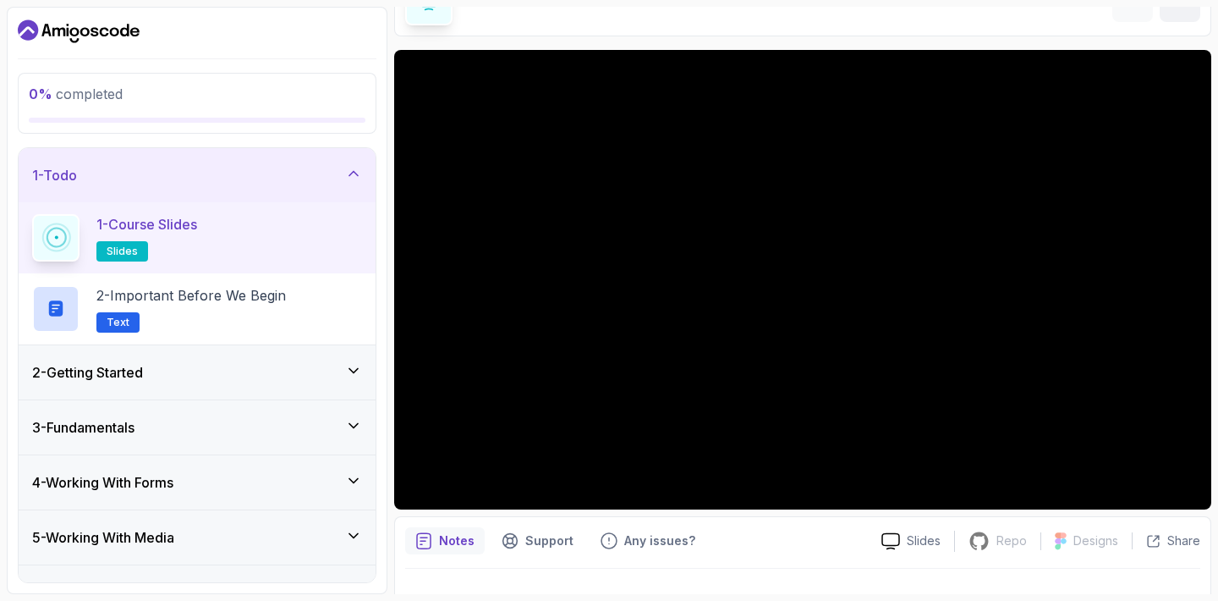
scroll to position [134, 0]
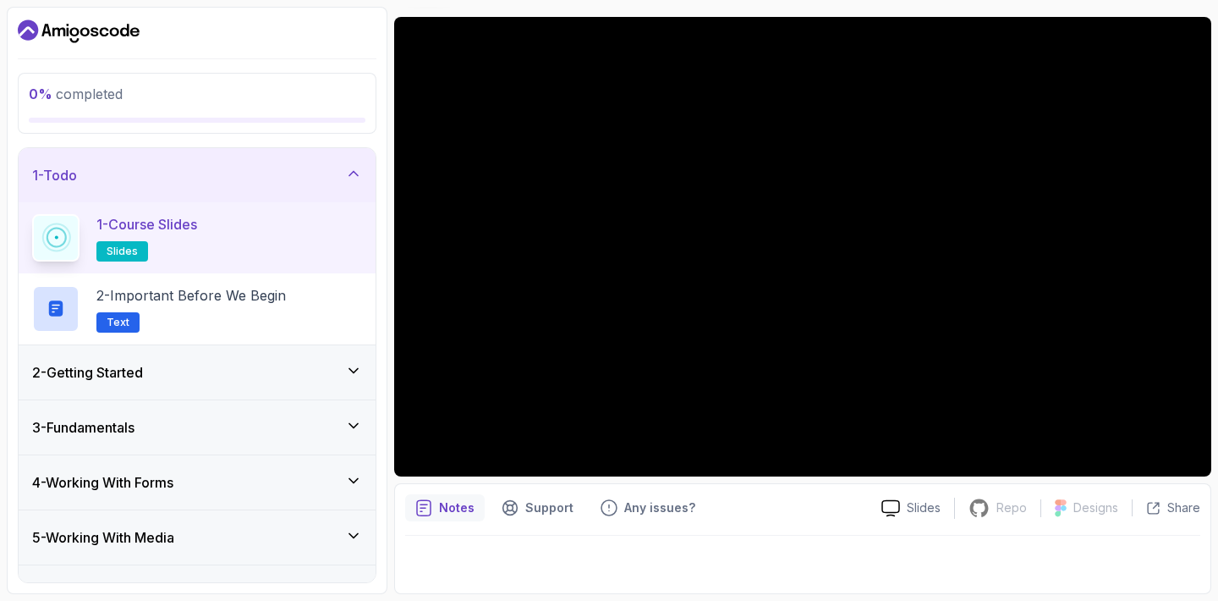
click at [234, 236] on div "1 - Course Slides slides" at bounding box center [197, 237] width 330 height 47
click at [124, 250] on span "slides" at bounding box center [122, 252] width 31 height 14
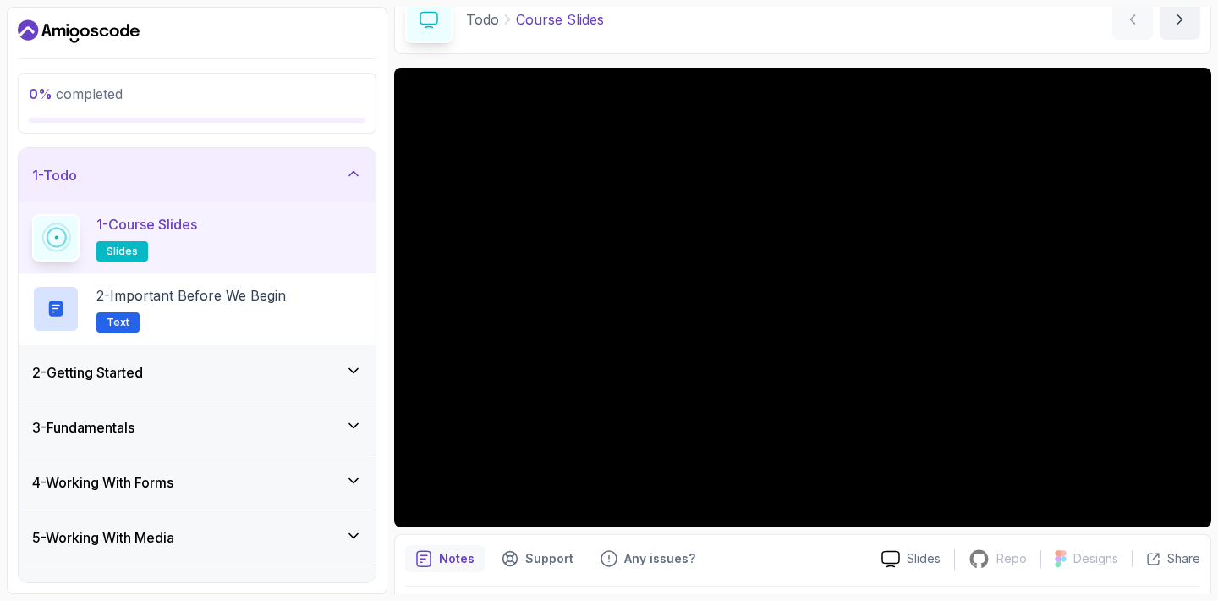
scroll to position [66, 0]
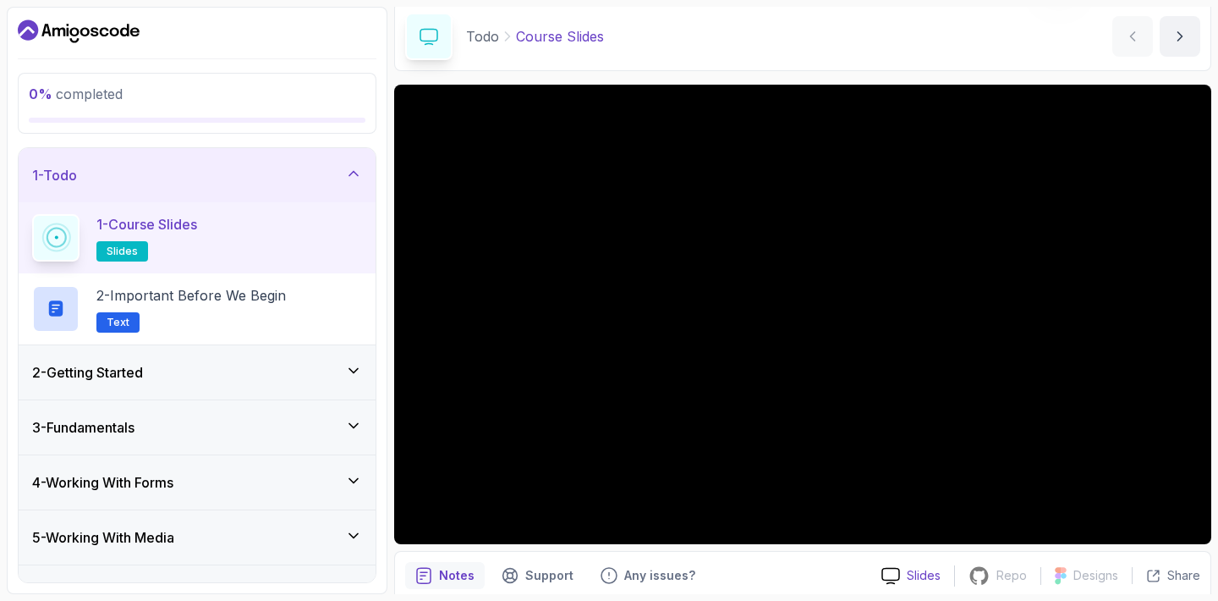
click at [902, 580] on div "Slides" at bounding box center [911, 576] width 86 height 18
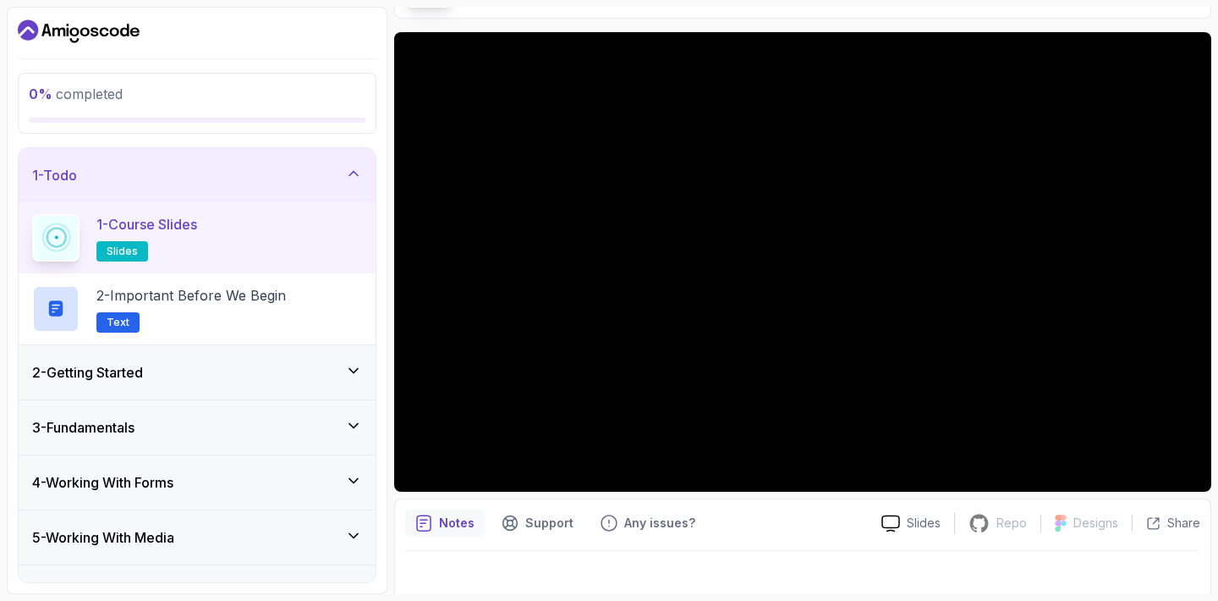
scroll to position [134, 0]
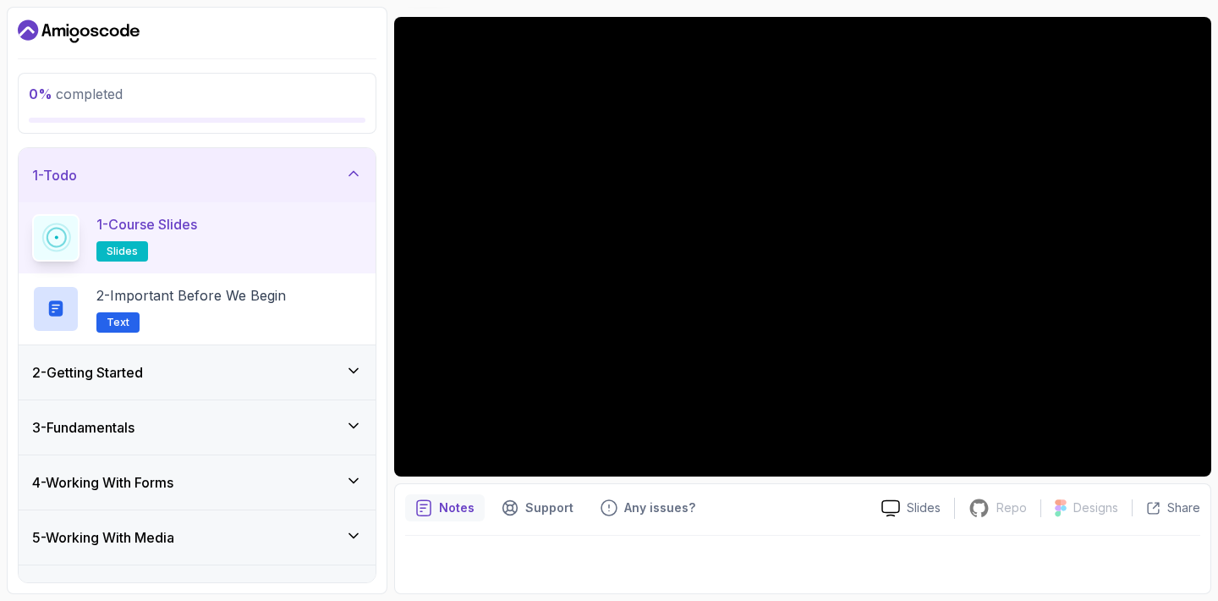
click at [618, 564] on div at bounding box center [802, 559] width 795 height 47
click at [668, 544] on div at bounding box center [802, 559] width 795 height 47
click at [463, 509] on p "Notes" at bounding box center [457, 507] width 36 height 17
